Goal: Information Seeking & Learning: Find contact information

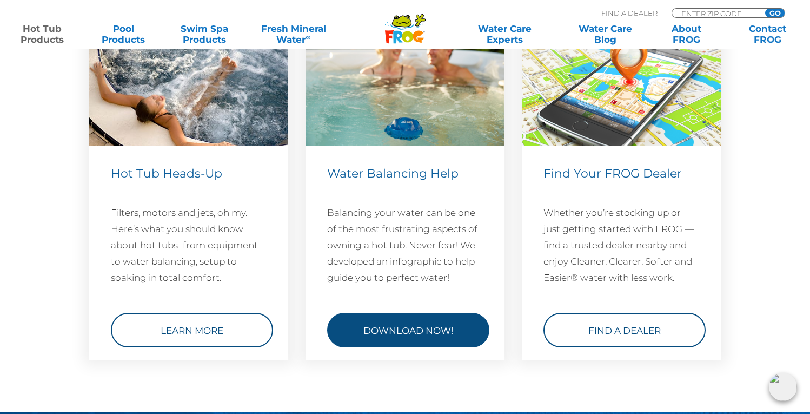
scroll to position [3228, 0]
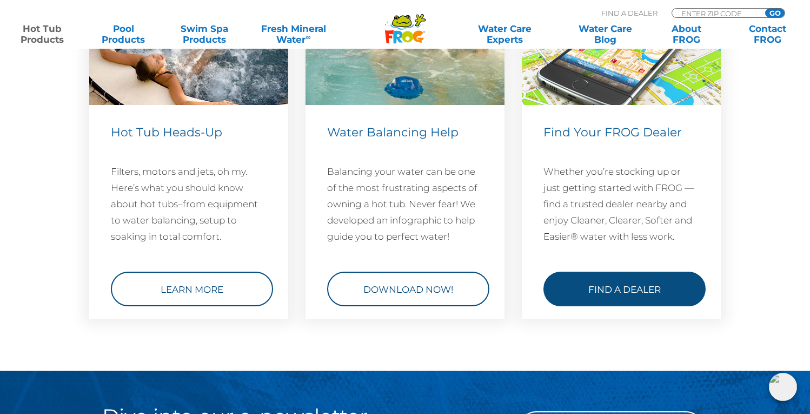
click at [647, 306] on link "Find a Dealer" at bounding box center [625, 289] width 162 height 35
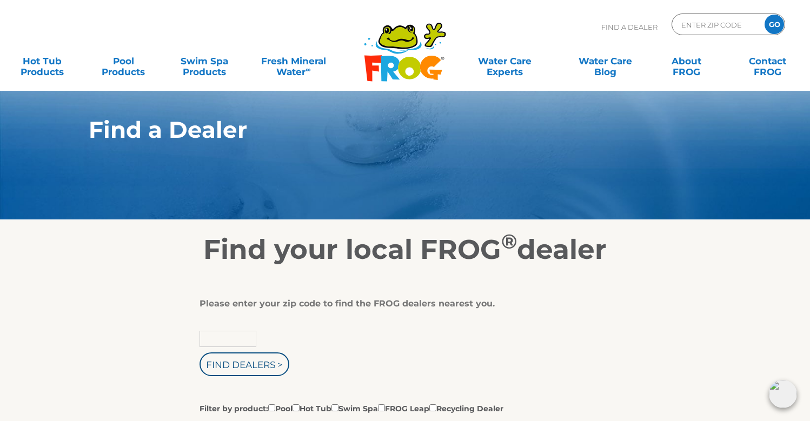
click at [242, 340] on input "text" at bounding box center [228, 339] width 57 height 16
type input "29640"
click at [258, 365] on input "Find Dealers >" at bounding box center [245, 365] width 90 height 24
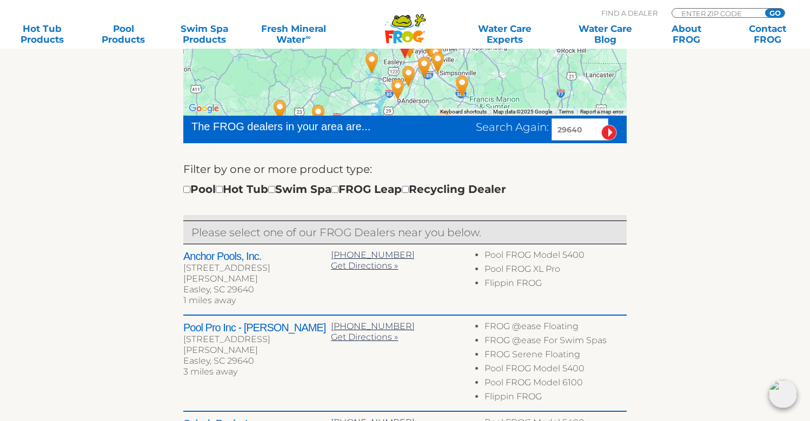
scroll to position [292, 0]
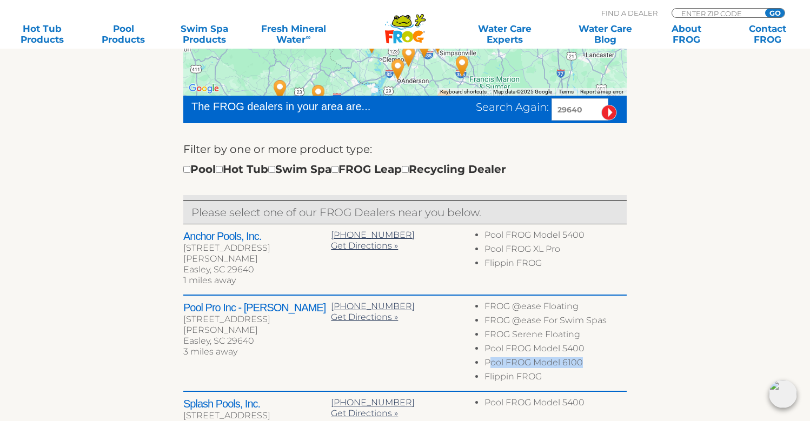
drag, startPoint x: 588, startPoint y: 353, endPoint x: 488, endPoint y: 352, distance: 100.1
click at [488, 358] on li "Pool FROG Model 6100" at bounding box center [556, 365] width 142 height 14
click at [559, 372] on li "Flippin FROG" at bounding box center [556, 379] width 142 height 14
click at [223, 171] on input "checkbox" at bounding box center [219, 169] width 7 height 7
checkbox input "true"
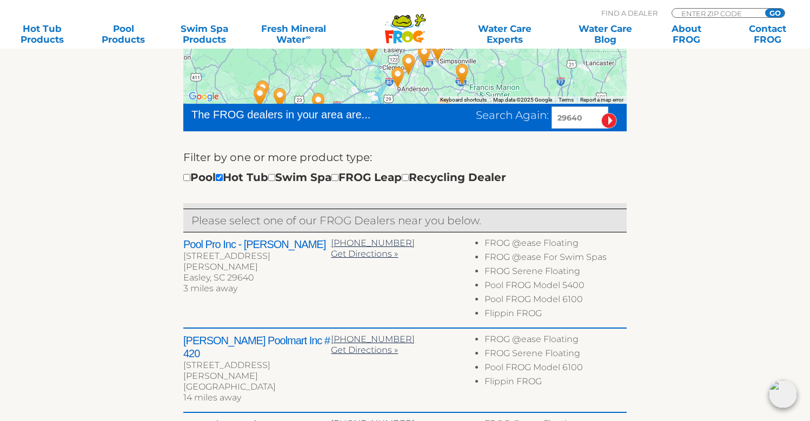
scroll to position [296, 0]
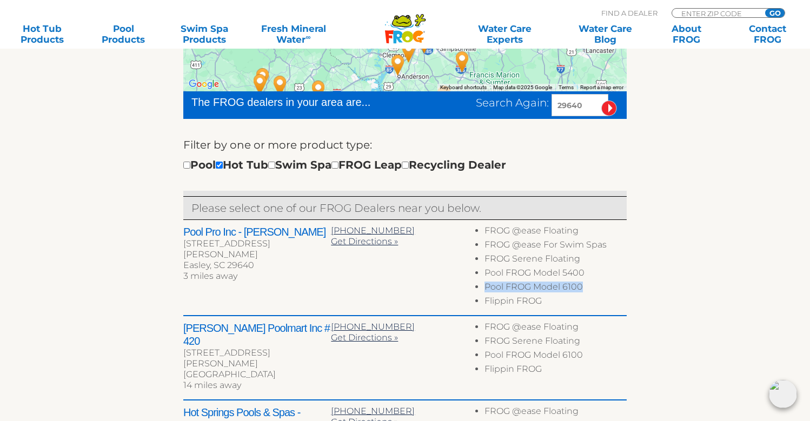
drag, startPoint x: 582, startPoint y: 289, endPoint x: 487, endPoint y: 287, distance: 95.2
click at [487, 287] on li "Pool FROG Model 6100" at bounding box center [556, 289] width 142 height 14
copy li "Pool FROG Model 6100"
drag, startPoint x: 547, startPoint y: 302, endPoint x: 486, endPoint y: 302, distance: 61.1
click at [486, 302] on li "Flippin FROG" at bounding box center [556, 303] width 142 height 14
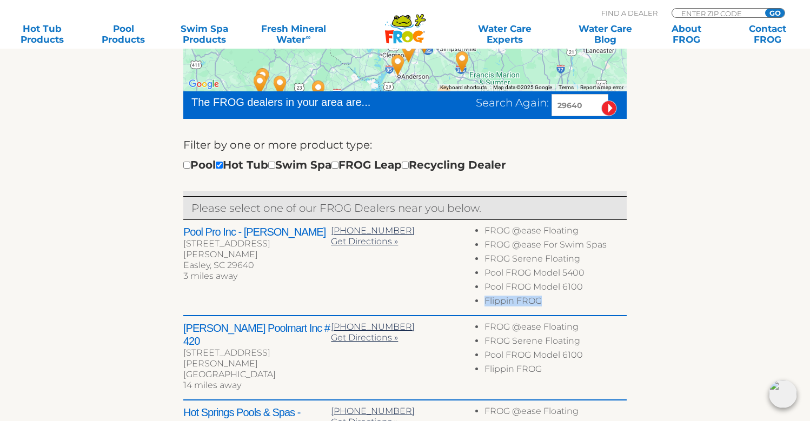
copy li "Flippin FROG"
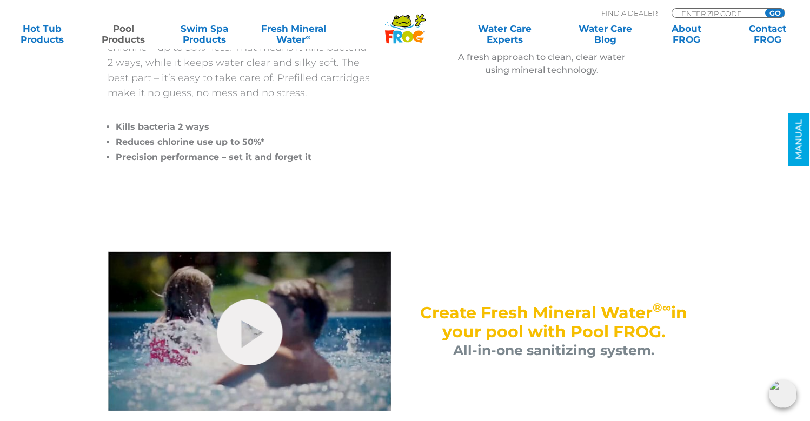
scroll to position [453, 0]
